Goal: Browse casually

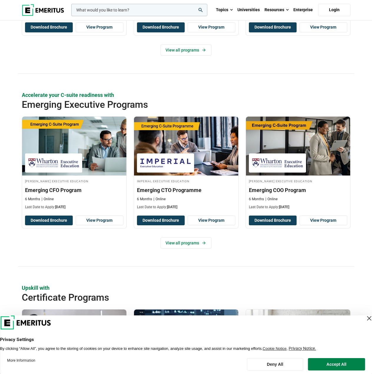
click at [88, 95] on p "Accelerate your C-suite readiness with" at bounding box center [186, 94] width 329 height 7
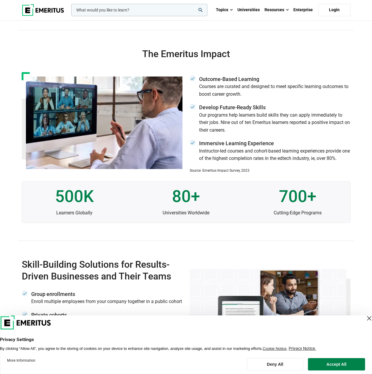
scroll to position [1267, 0]
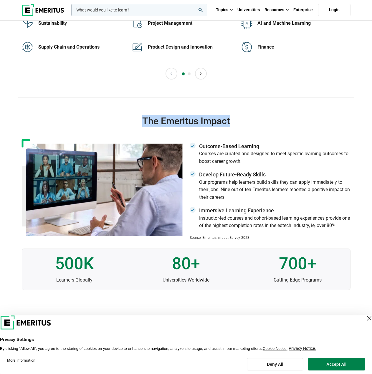
drag, startPoint x: 231, startPoint y: 121, endPoint x: 141, endPoint y: 119, distance: 90.2
click at [141, 119] on h3 "The Emeritus Impact" at bounding box center [186, 121] width 329 height 12
